Goal: Navigation & Orientation: Find specific page/section

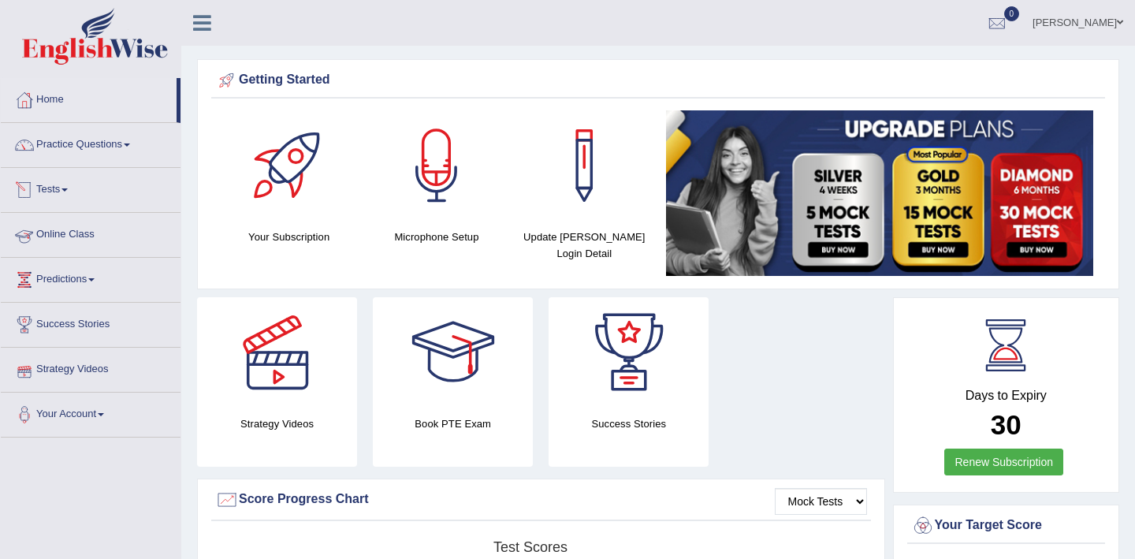
click at [56, 236] on link "Online Class" at bounding box center [91, 232] width 180 height 39
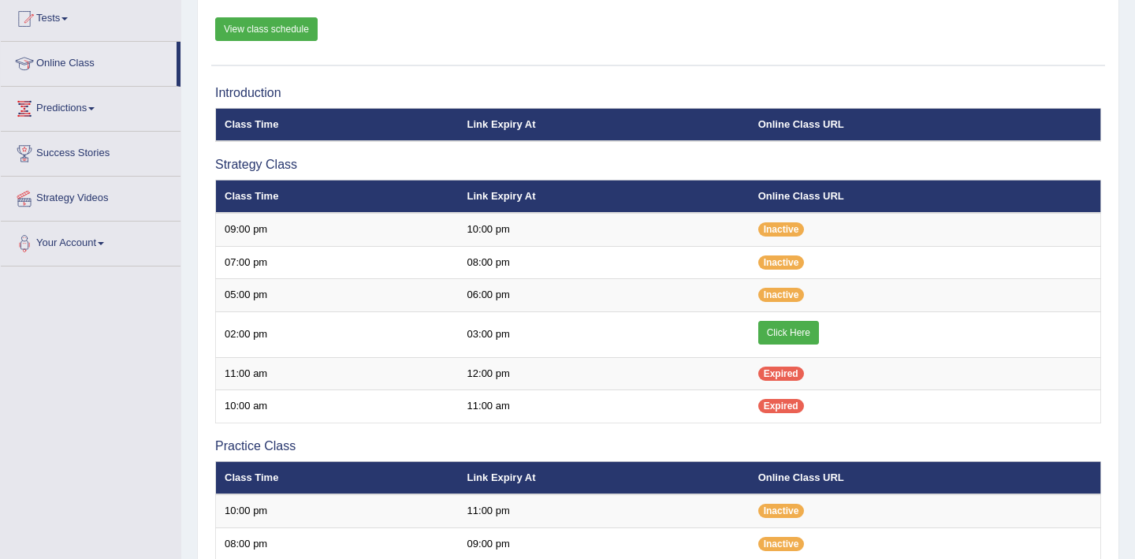
scroll to position [175, 0]
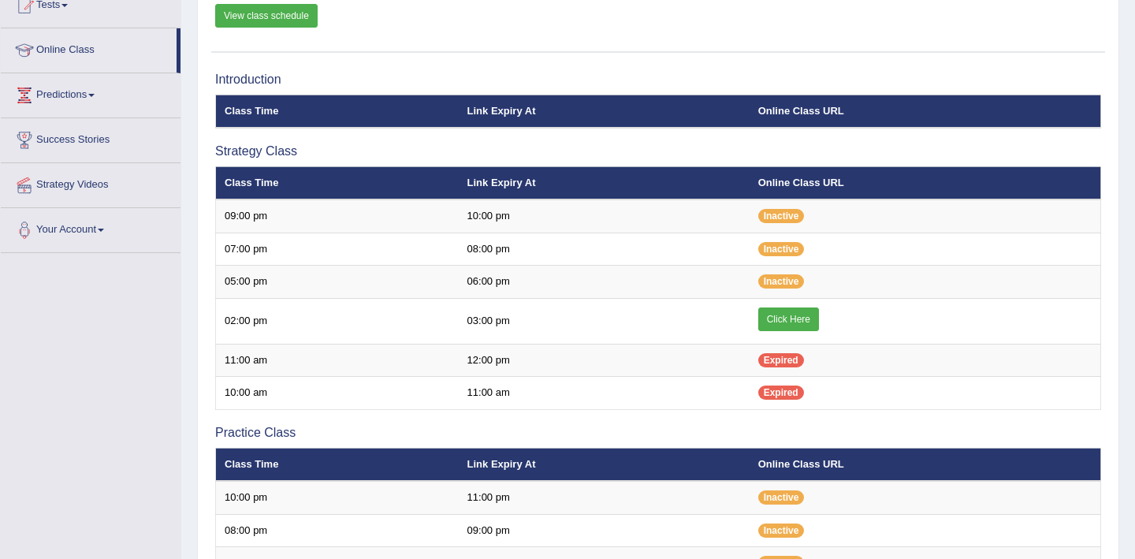
scroll to position [187, 0]
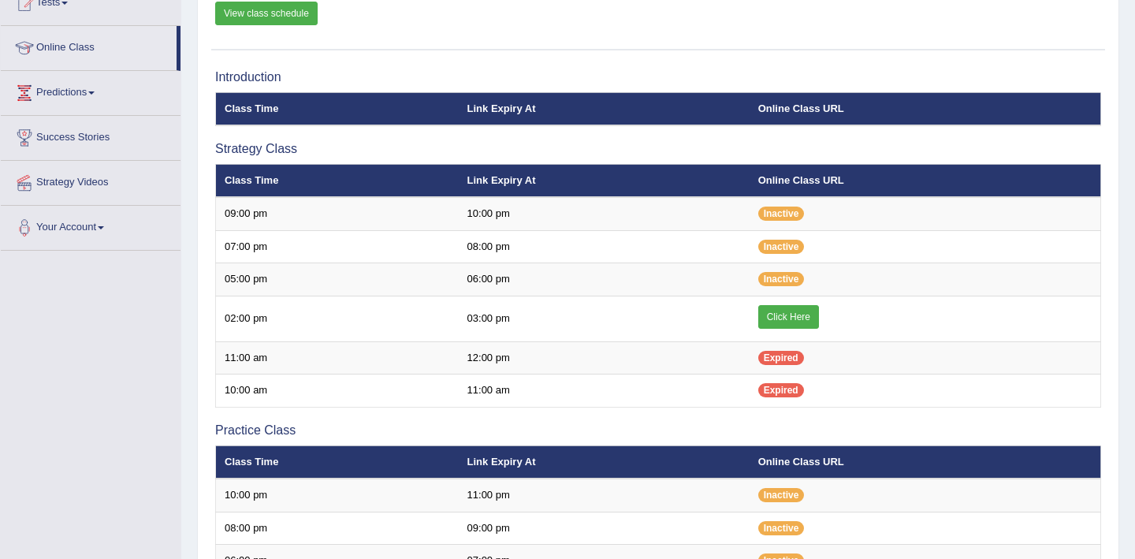
scroll to position [187, 0]
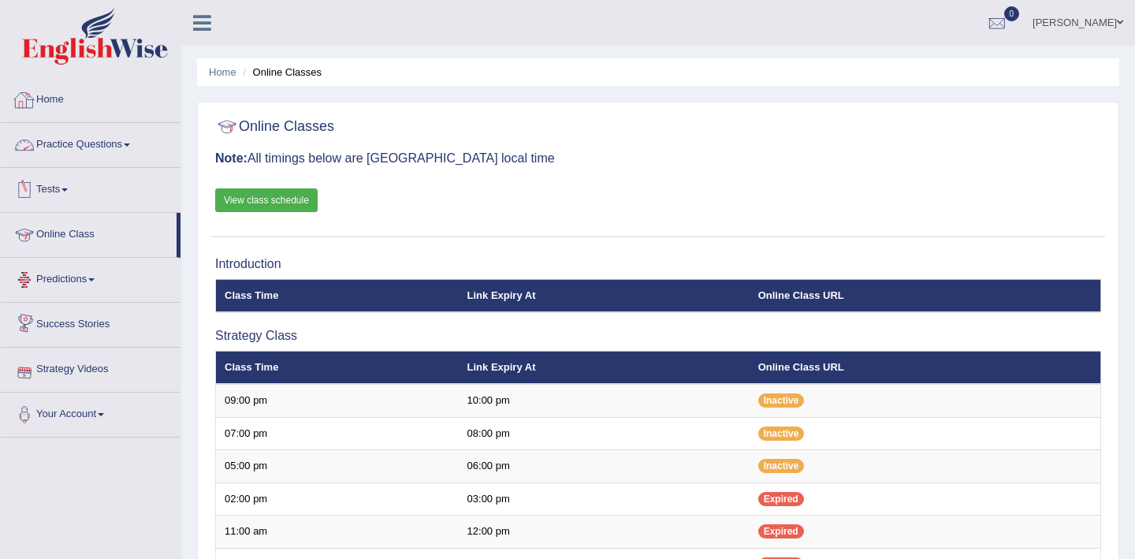
click at [59, 232] on link "Online Class" at bounding box center [89, 232] width 176 height 39
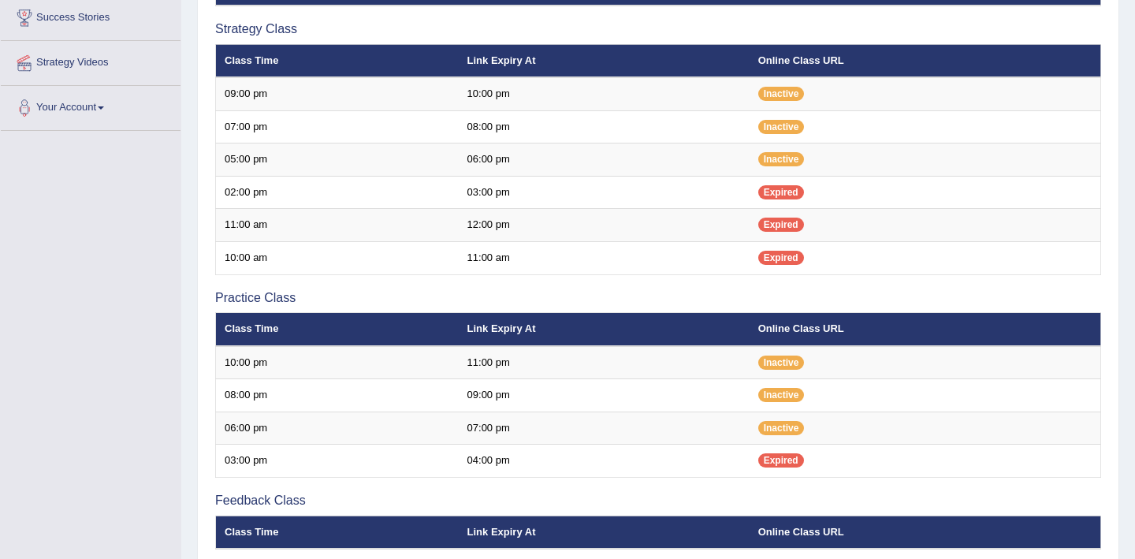
scroll to position [307, 0]
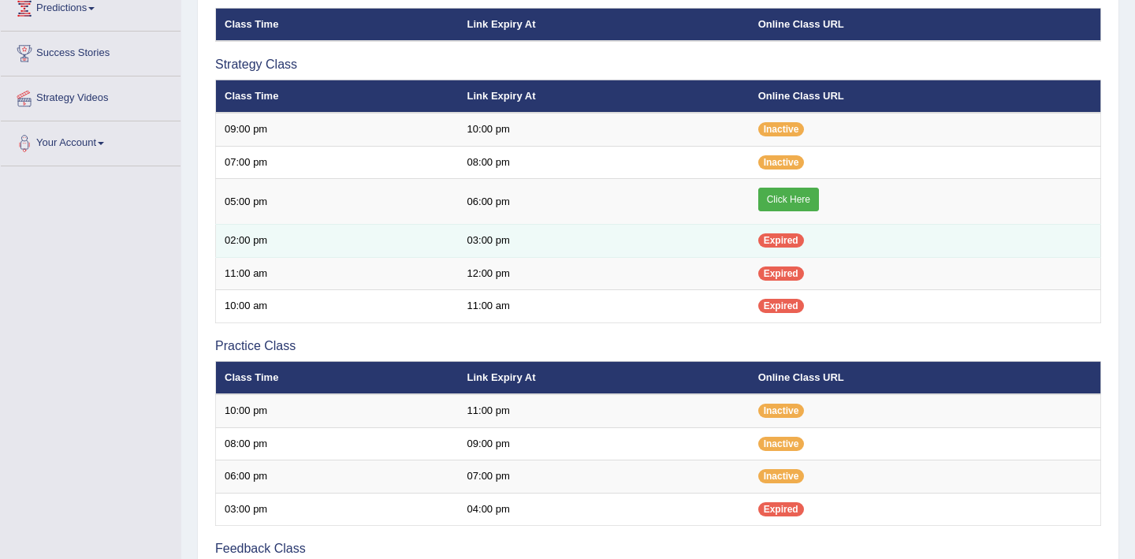
scroll to position [265, 0]
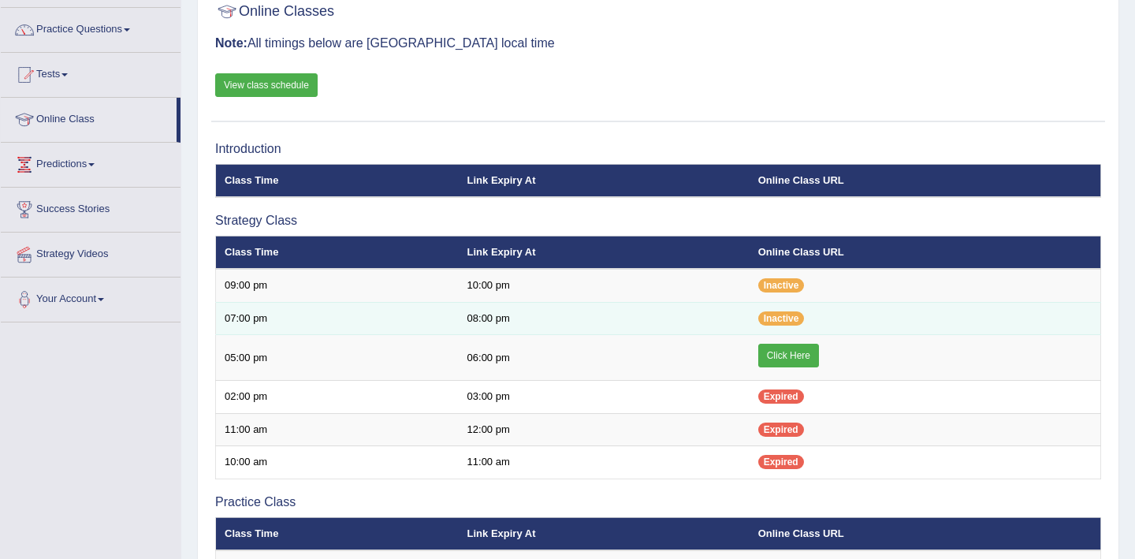
scroll to position [88, 0]
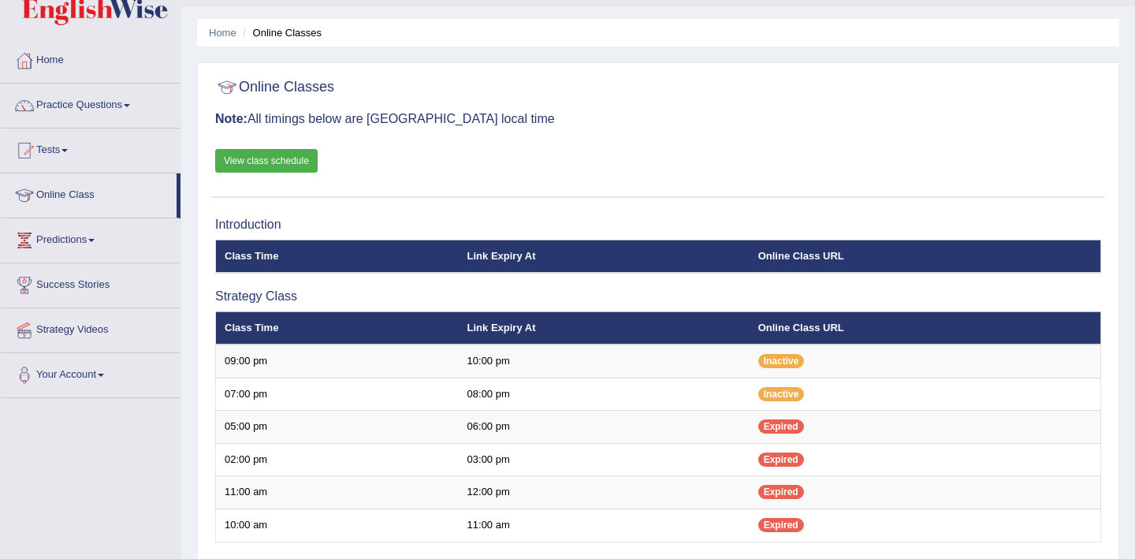
scroll to position [6, 0]
